Goal: Information Seeking & Learning: Learn about a topic

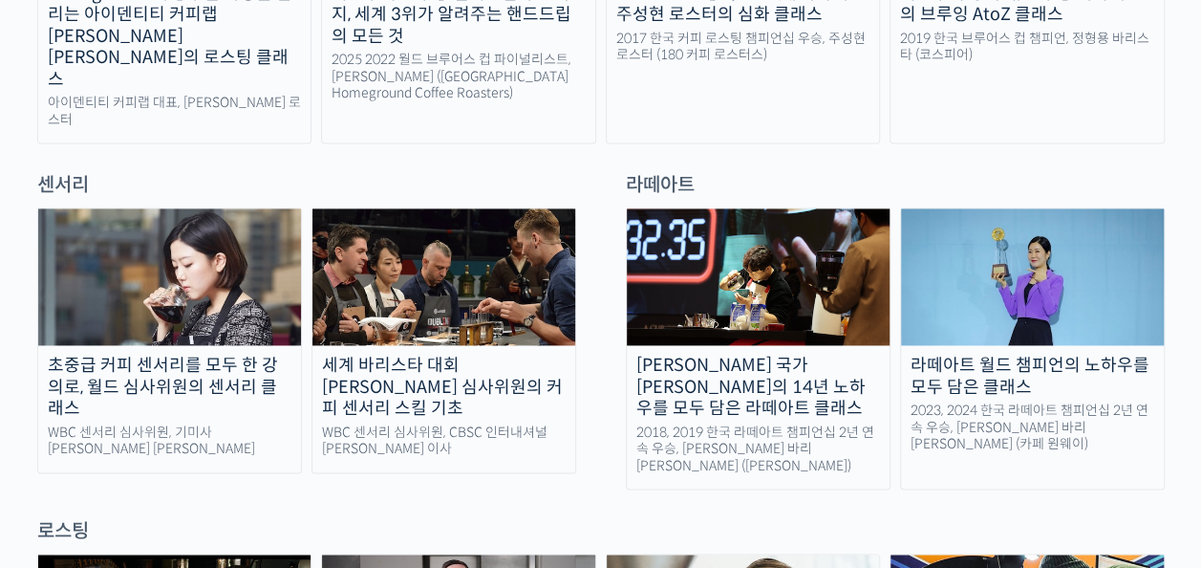
scroll to position [1262, 0]
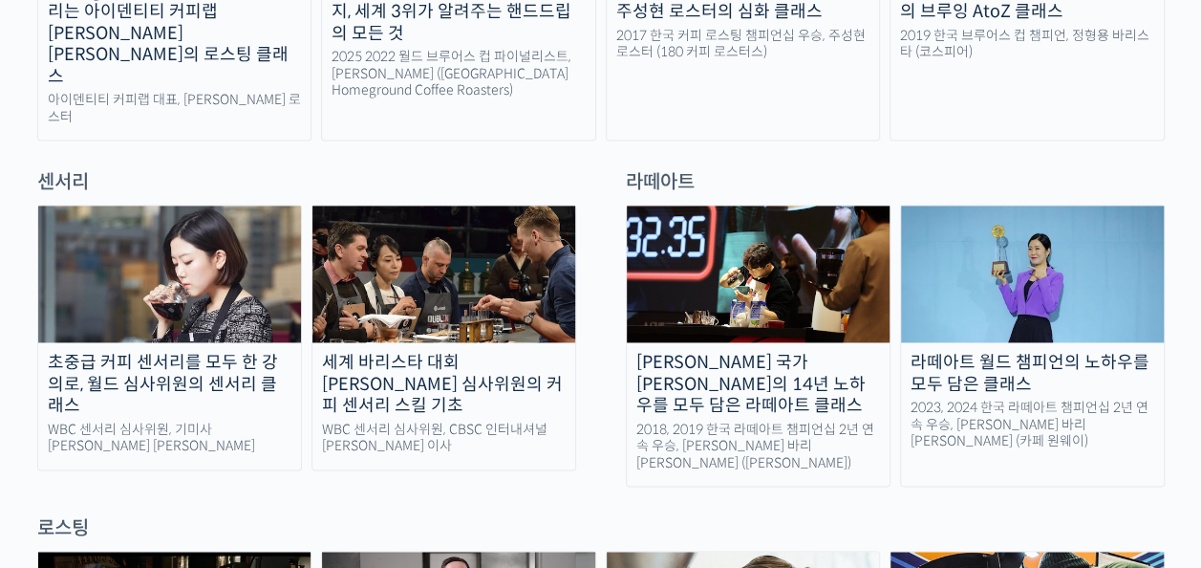
click at [1009, 262] on img at bounding box center [1032, 273] width 263 height 137
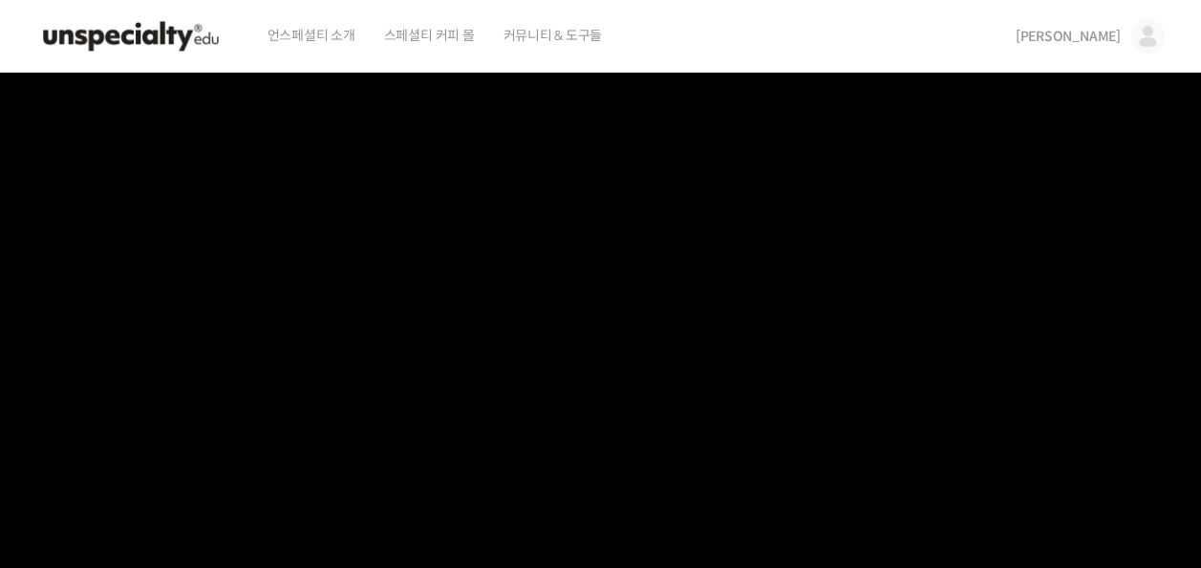
click at [1103, 34] on span "[PERSON_NAME]" at bounding box center [1068, 36] width 105 height 17
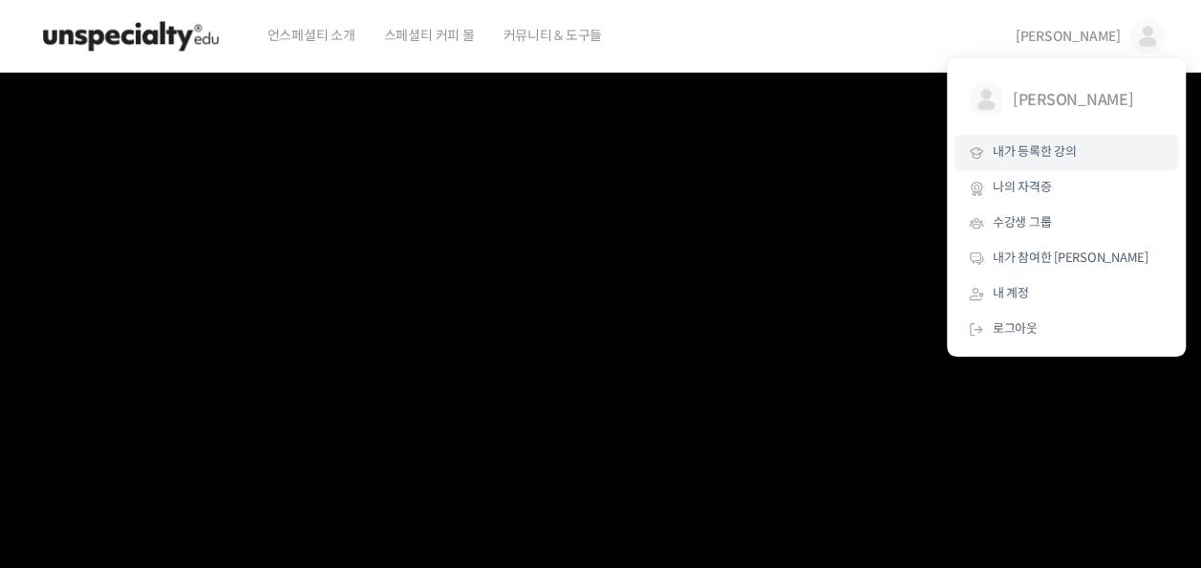
click at [1082, 142] on link "내가 등록한 강의" at bounding box center [1067, 152] width 224 height 35
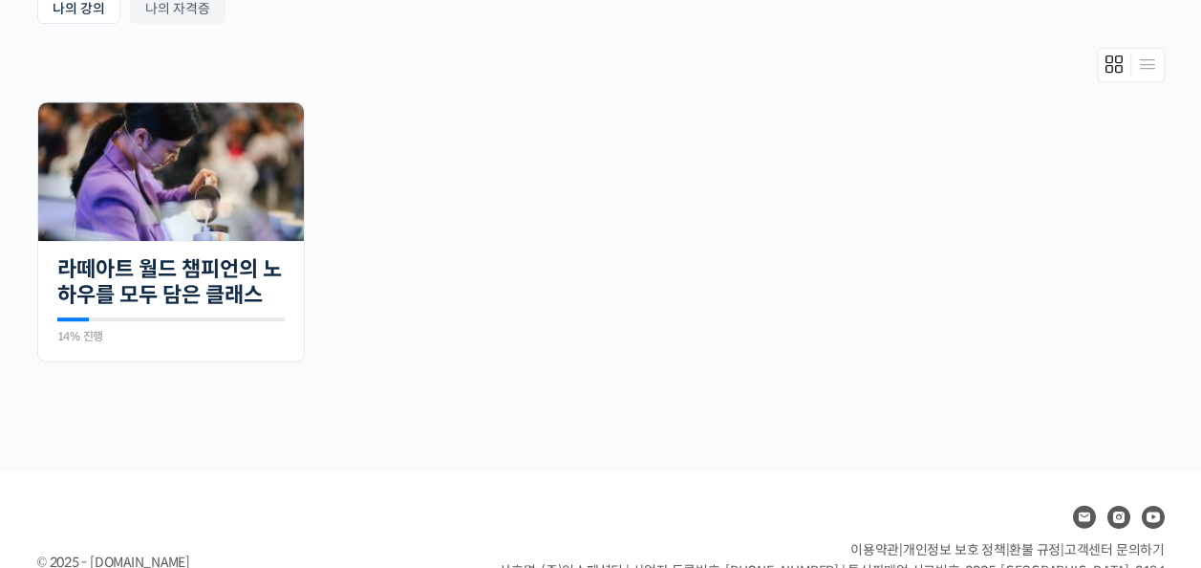
scroll to position [434, 0]
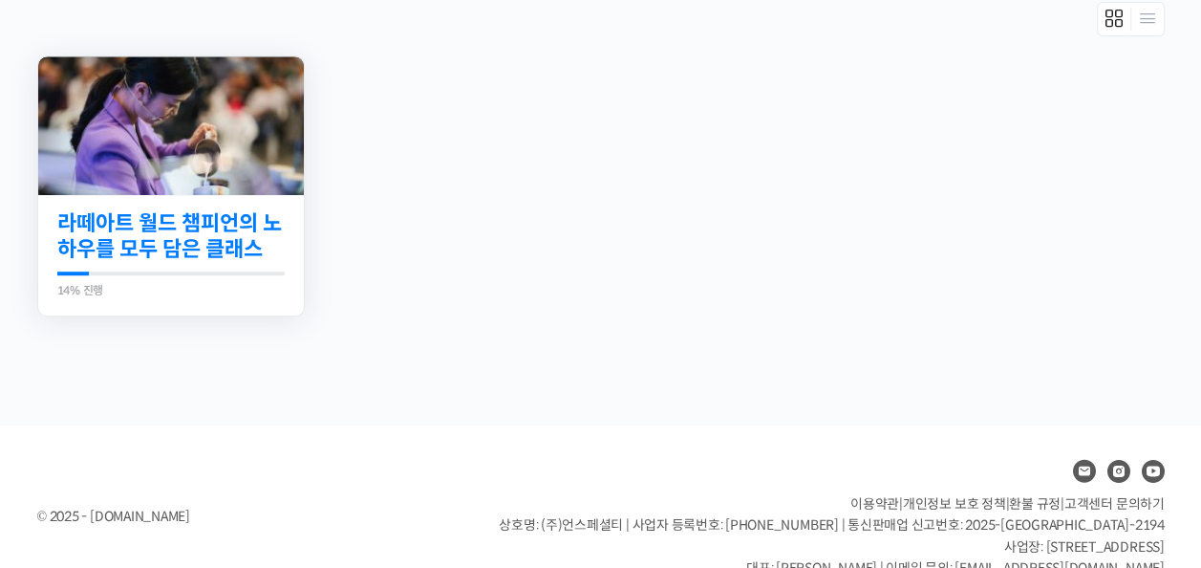
click at [157, 232] on link "라떼아트 월드 챔피언의 노하우를 모두 담은 클래스" at bounding box center [170, 236] width 227 height 53
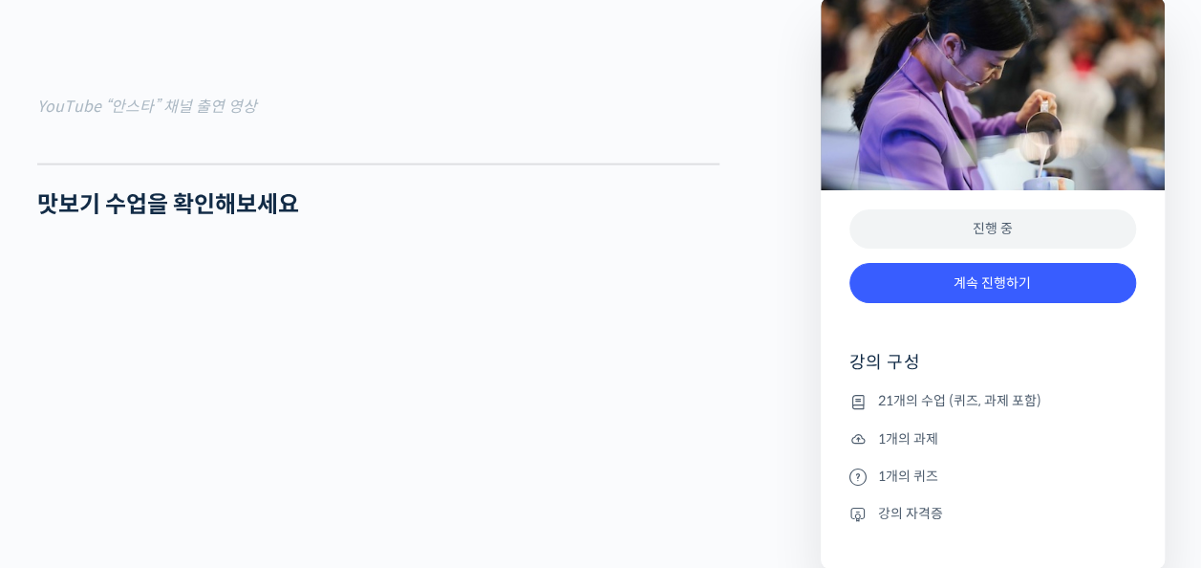
scroll to position [2141, 0]
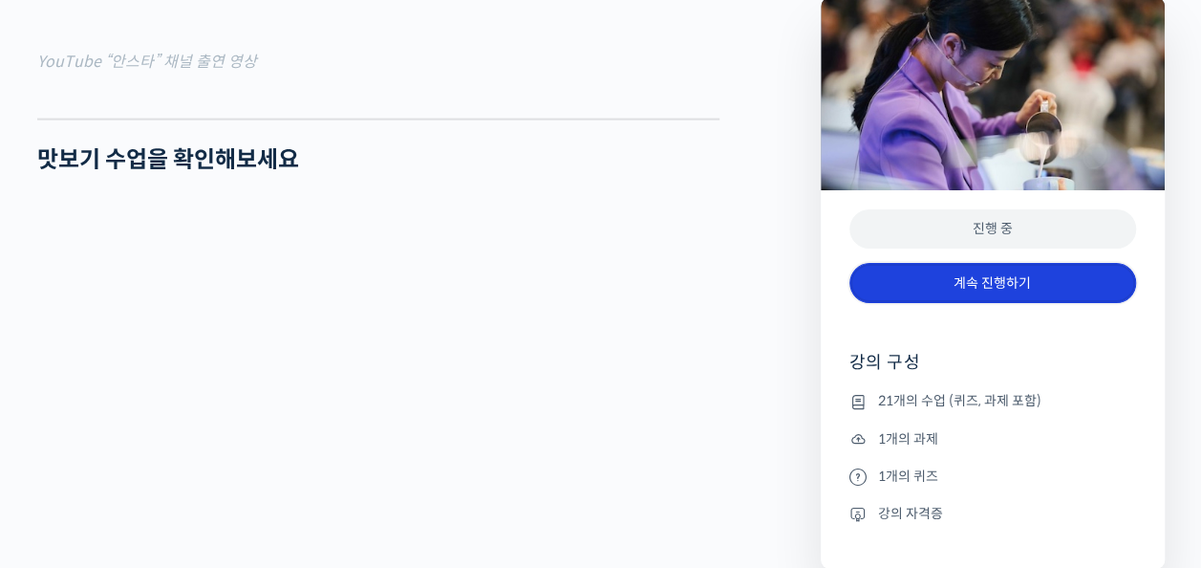
click at [1031, 281] on link "계속 진행하기" at bounding box center [993, 283] width 287 height 41
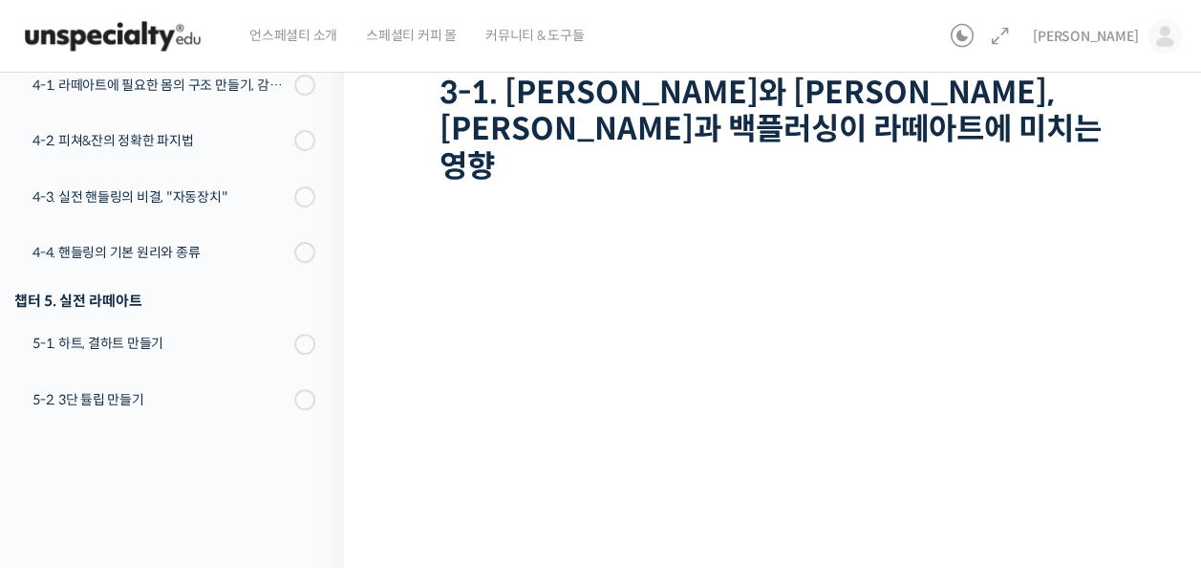
scroll to position [191, 0]
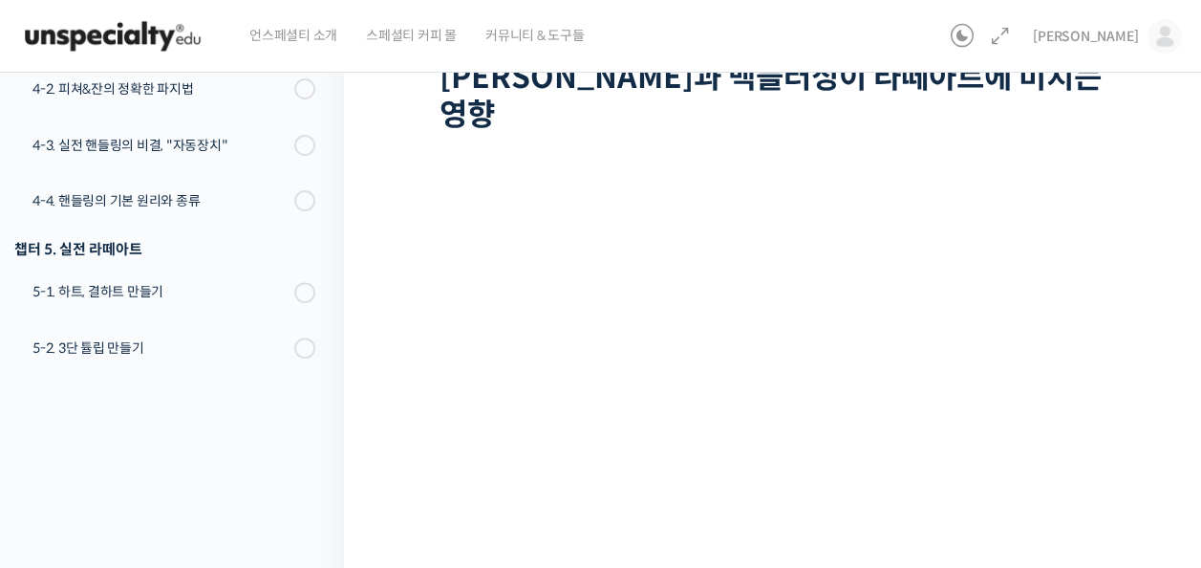
click at [743, 63] on div "언스페셜티 소개 스페셜티 커피 몰 커뮤니티 & 도구들" at bounding box center [589, 36] width 708 height 73
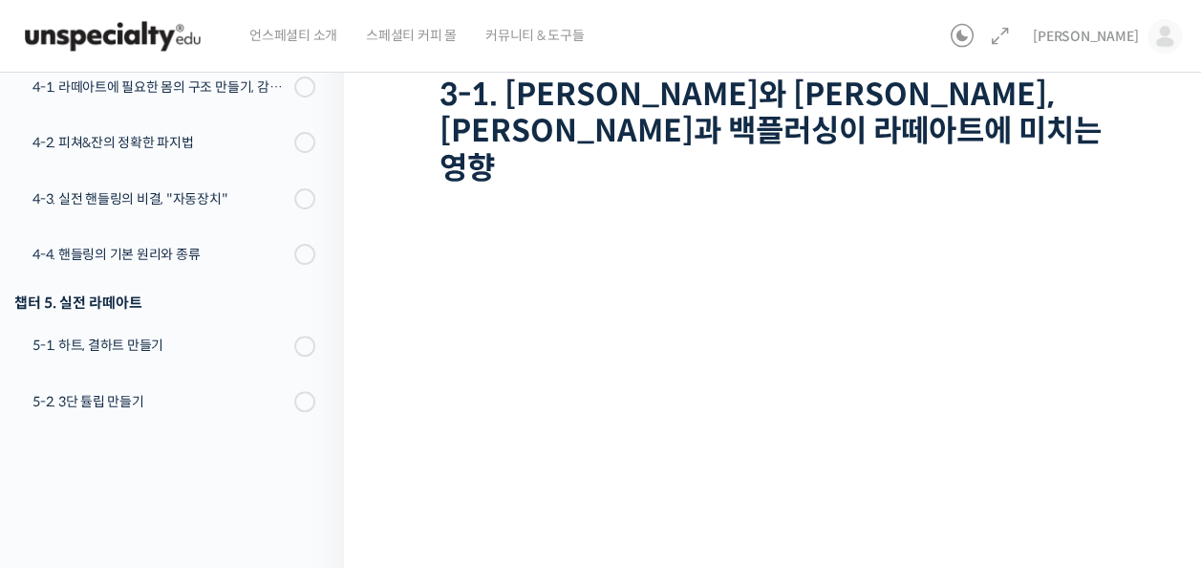
scroll to position [141, 0]
